Goal: Transaction & Acquisition: Download file/media

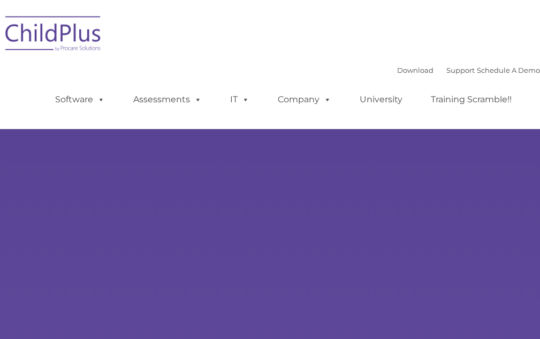
type input ""
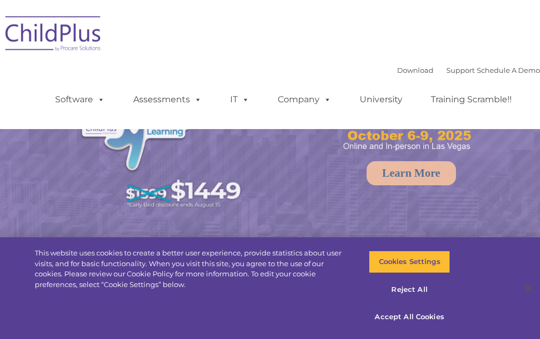
select select "MEDIUM"
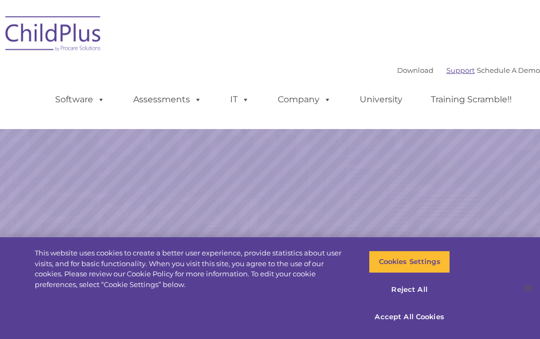
select select "MEDIUM"
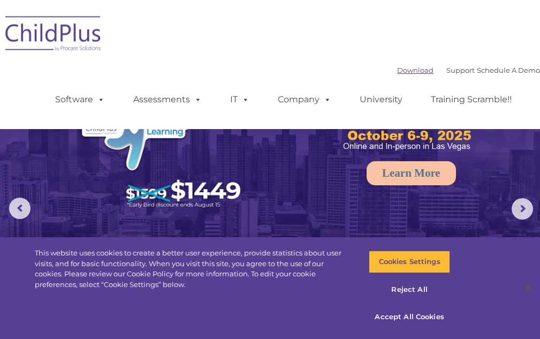
click at [401, 72] on link "Download" at bounding box center [415, 70] width 36 height 9
